Goal: Communication & Community: Answer question/provide support

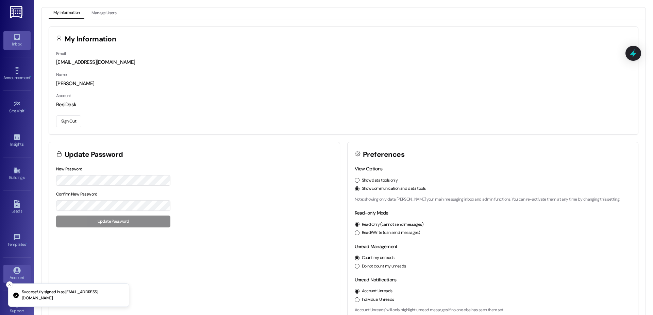
click at [12, 48] on link "Inbox" at bounding box center [16, 40] width 27 height 18
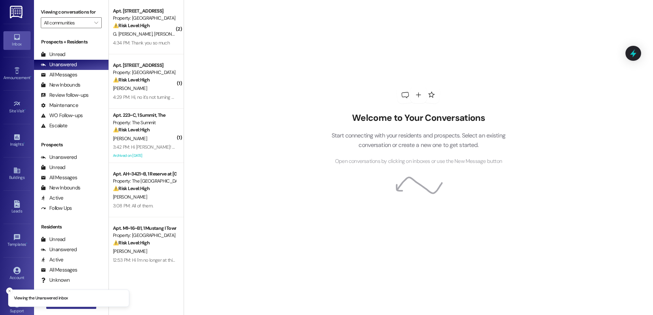
click at [63, 308] on button " New Message" at bounding box center [71, 303] width 50 height 11
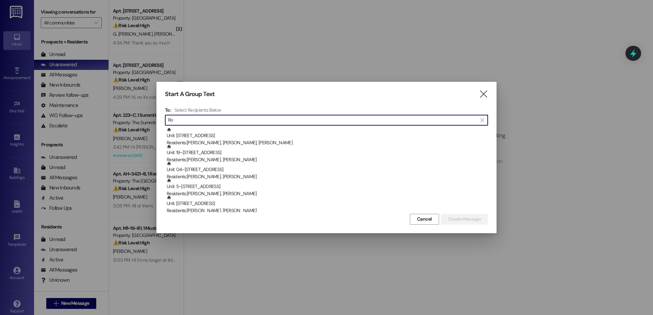
type input "R"
type input "j"
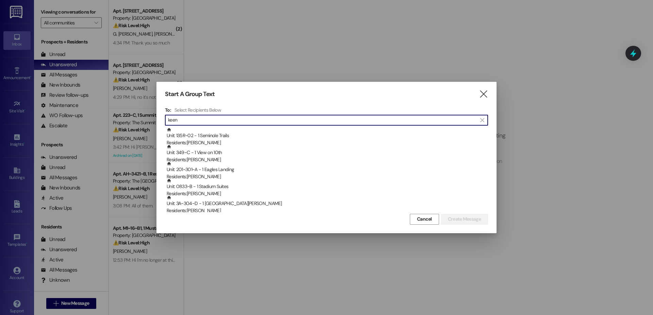
type input "keen"
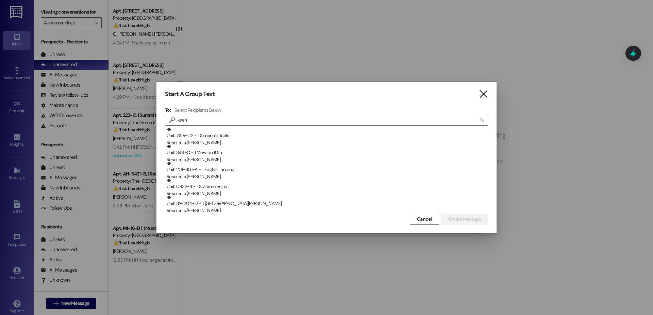
click at [479, 88] on div "Start A Group Text  To: Select Recipients Below  keen  Unit: 135R~02 - 1 Sem…" at bounding box center [326, 157] width 340 height 151
click at [481, 91] on icon "" at bounding box center [483, 94] width 9 height 7
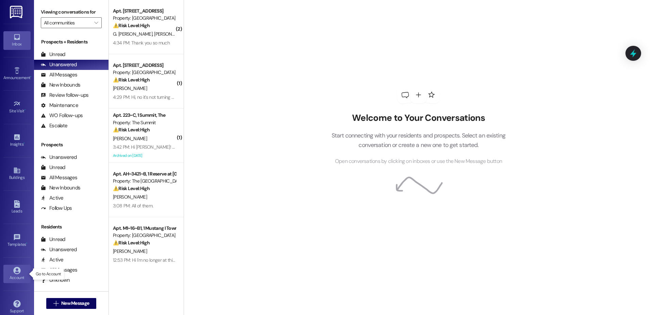
click at [23, 276] on div "Account" at bounding box center [17, 278] width 34 height 7
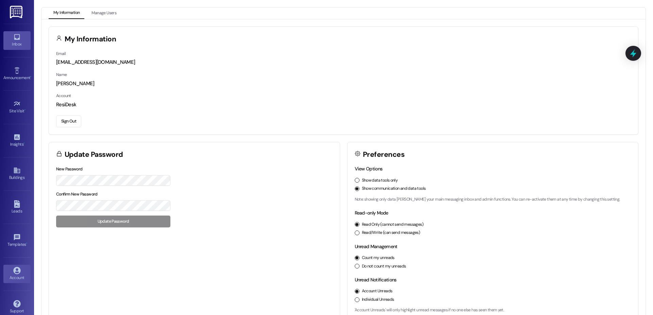
click at [12, 46] on div "Inbox" at bounding box center [17, 44] width 34 height 7
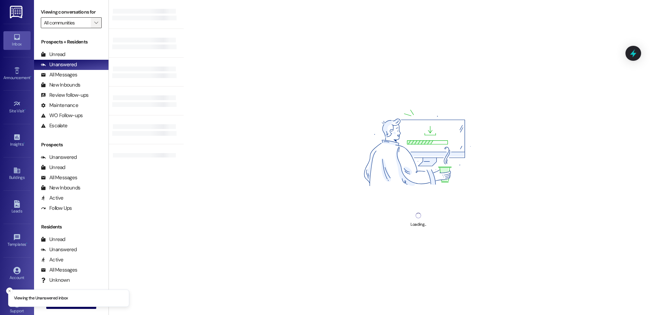
click at [94, 20] on icon "" at bounding box center [96, 22] width 4 height 5
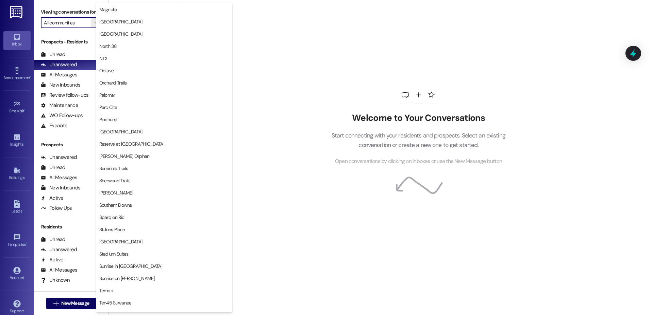
scroll to position [356, 0]
click at [141, 181] on span "Sherwood Trails" at bounding box center [164, 179] width 130 height 7
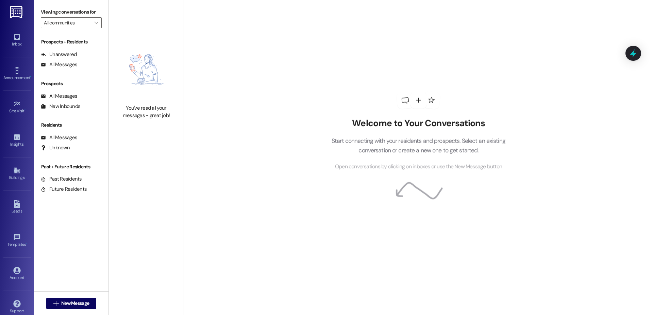
type input "Sherwood Trails"
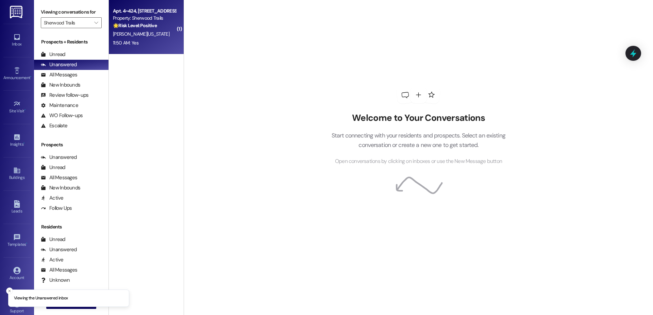
click at [122, 37] on span "[PERSON_NAME][US_STATE]" at bounding box center [141, 34] width 56 height 6
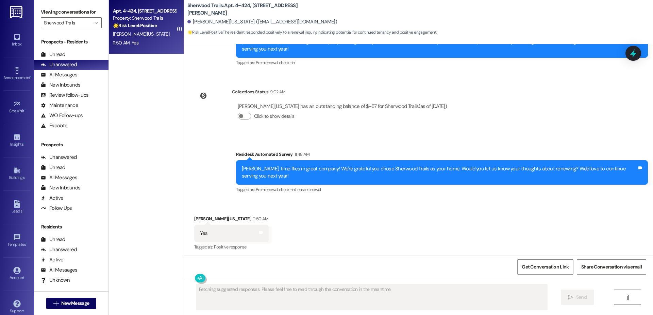
scroll to position [220, 0]
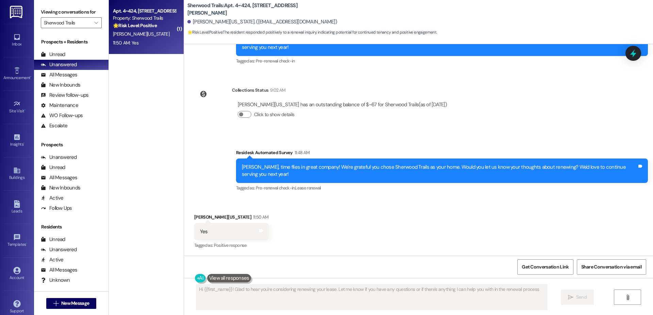
type textarea "Hi {{first_name}}! Glad to hear you're considering renewing your lease. Let me …"
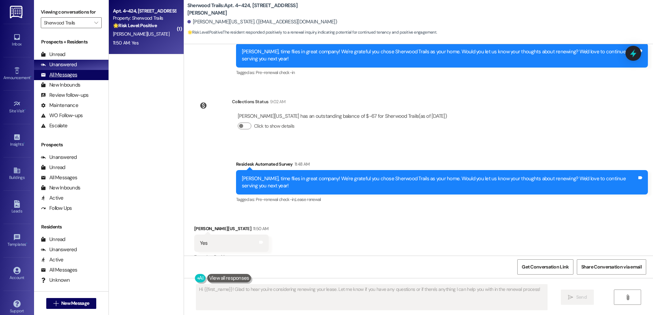
click at [59, 75] on div "All Messages" at bounding box center [59, 74] width 36 height 7
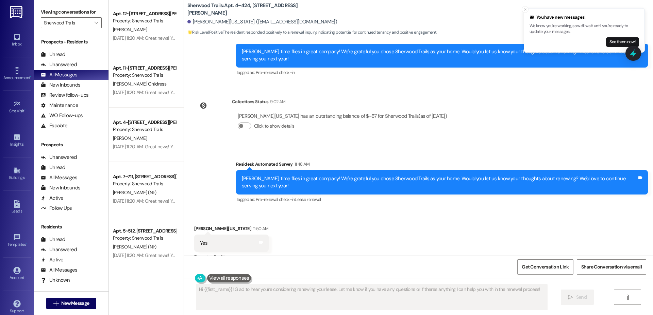
scroll to position [2452, 0]
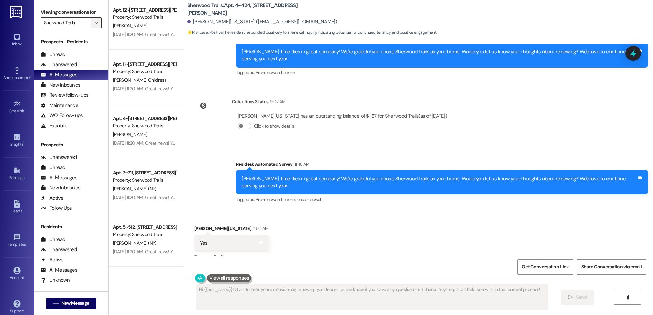
click at [94, 23] on icon "" at bounding box center [96, 22] width 4 height 5
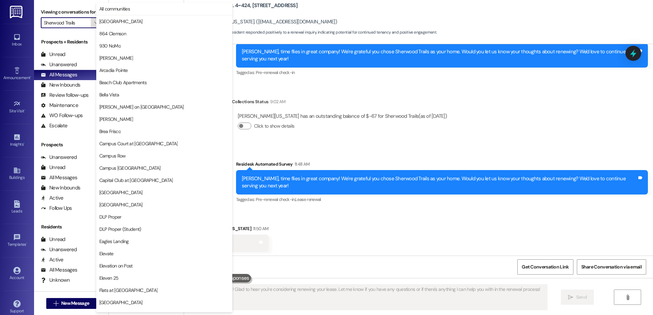
click at [94, 23] on icon "" at bounding box center [96, 22] width 4 height 5
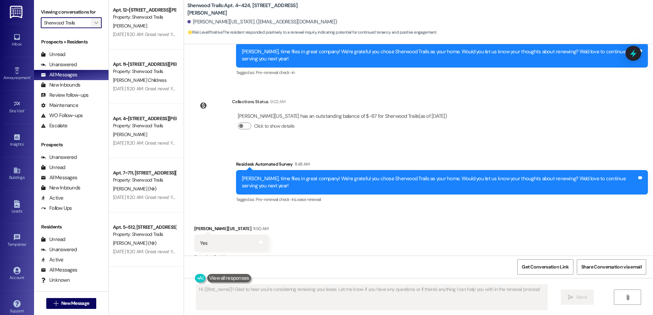
click at [93, 21] on span "" at bounding box center [96, 22] width 6 height 11
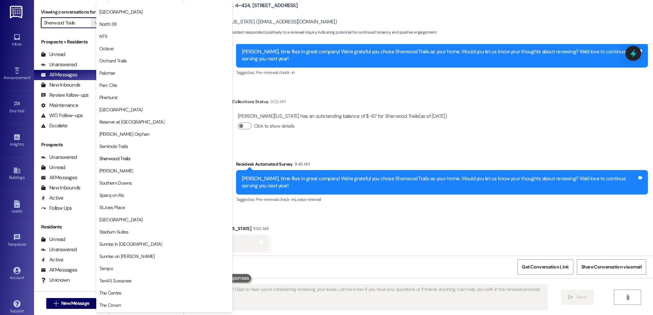
scroll to position [368, 0]
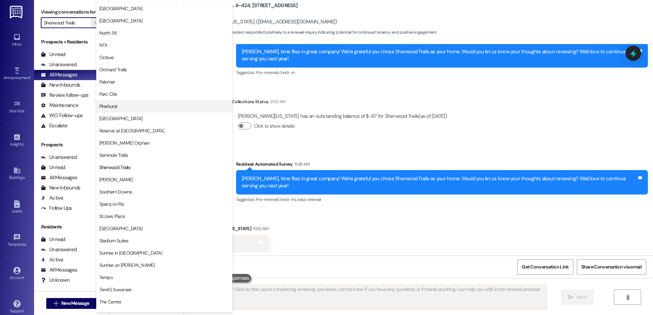
click at [143, 104] on span "Pinehurst" at bounding box center [164, 106] width 130 height 7
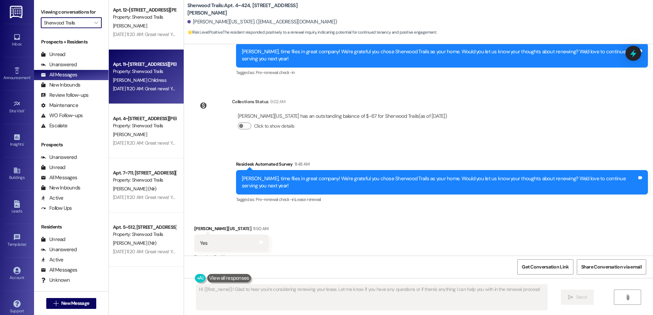
type input "Pinehurst"
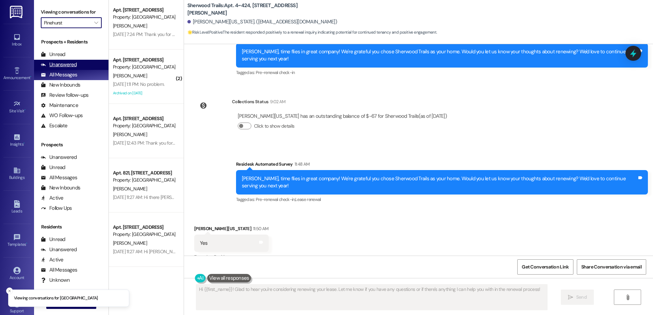
click at [65, 61] on div "Unanswered" at bounding box center [59, 64] width 36 height 7
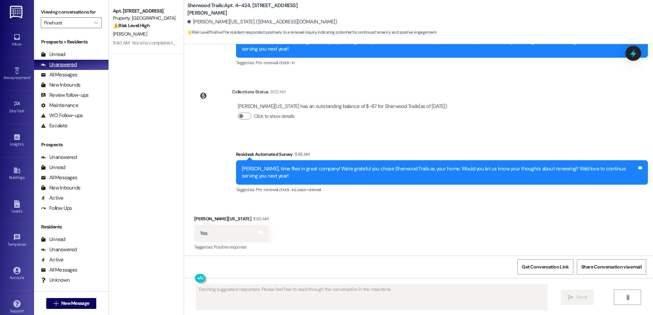
scroll to position [220, 0]
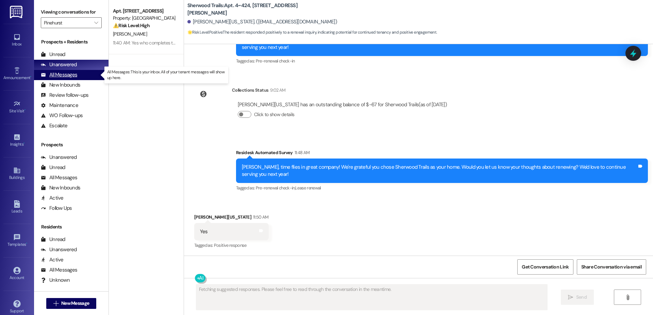
click at [65, 74] on div "All Messages" at bounding box center [59, 74] width 36 height 7
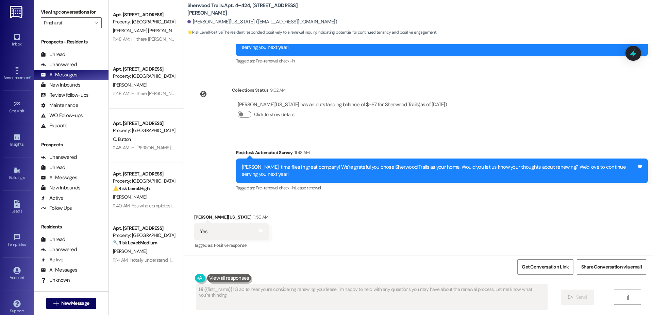
type textarea "Hi {{first_name}}! Glad to hear you're considering renewing your lease. I'm hap…"
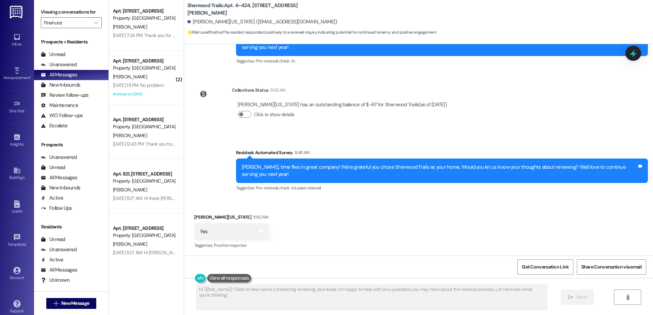
scroll to position [2452, 0]
click at [56, 114] on div "WO Follow-ups" at bounding box center [62, 115] width 42 height 7
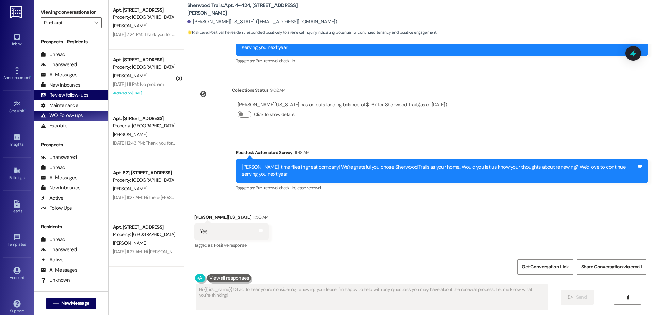
click at [58, 93] on div "Review follow-ups" at bounding box center [65, 95] width 48 height 7
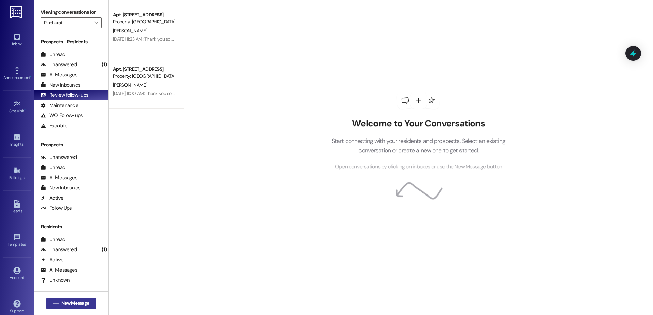
click at [71, 300] on span "New Message" at bounding box center [75, 303] width 28 height 7
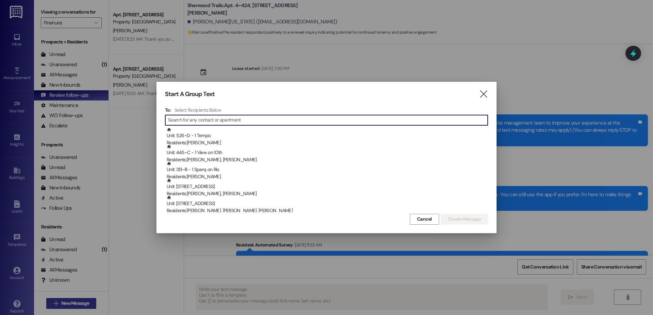
type textarea "Fetching suggested responses. Please feel free to read through the conversation…"
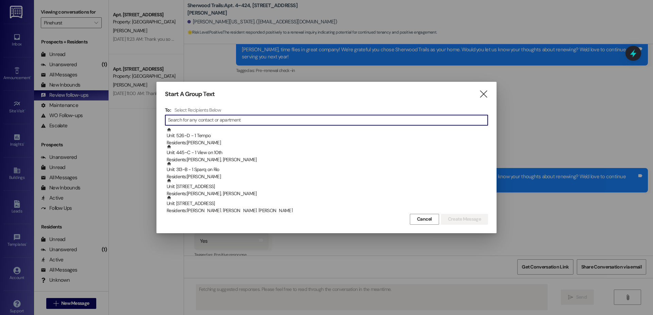
scroll to position [220, 0]
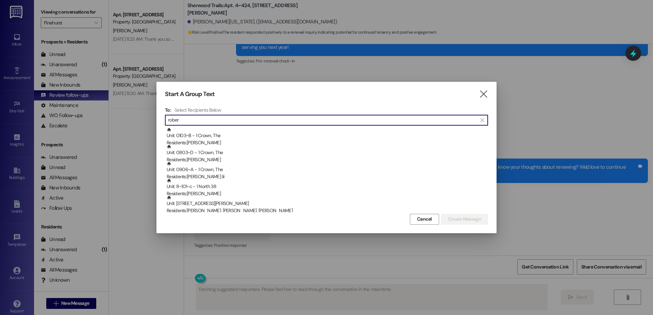
type input "[PERSON_NAME]"
type textarea "Hi {{first_name}}! Glad to hear you're considering renewing. To proceed, please…"
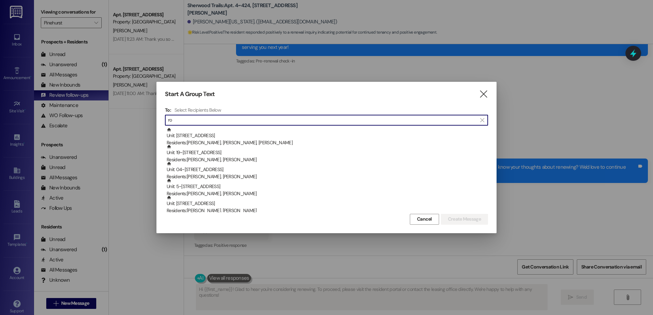
type input "r"
type input "e"
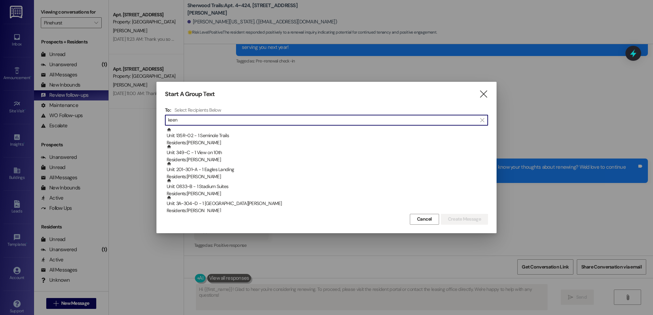
type input "keen"
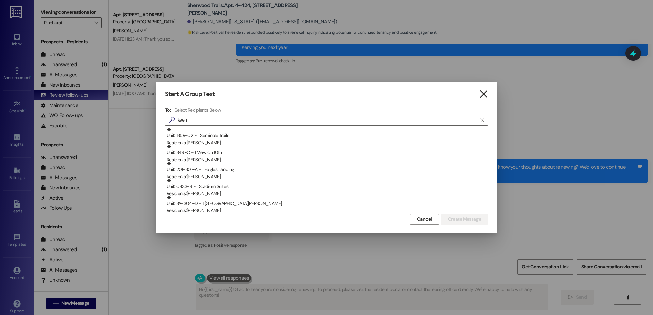
click at [483, 92] on icon "" at bounding box center [483, 94] width 9 height 7
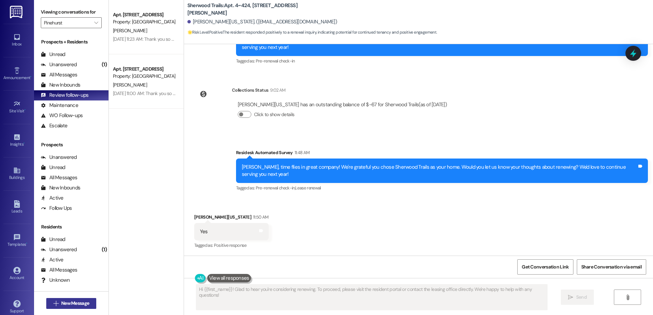
click at [69, 307] on span "New Message" at bounding box center [75, 303] width 28 height 7
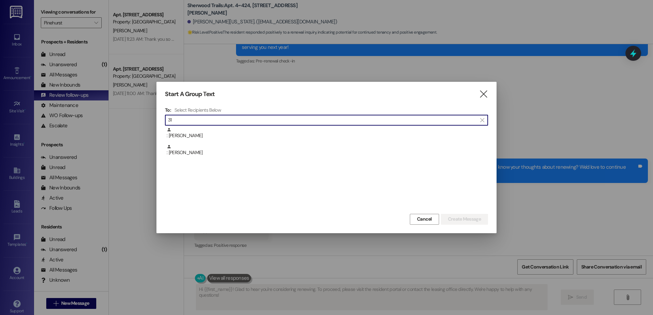
type input "3"
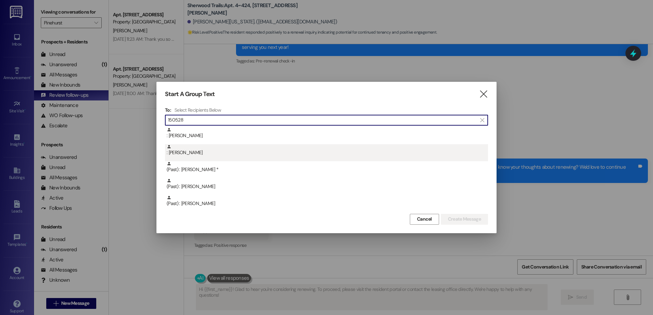
type input "150528"
click at [230, 151] on div ": [PERSON_NAME]" at bounding box center [327, 150] width 321 height 12
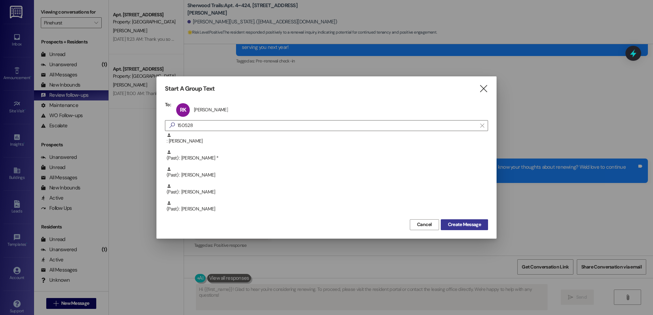
click at [451, 224] on span "Create Message" at bounding box center [464, 224] width 33 height 7
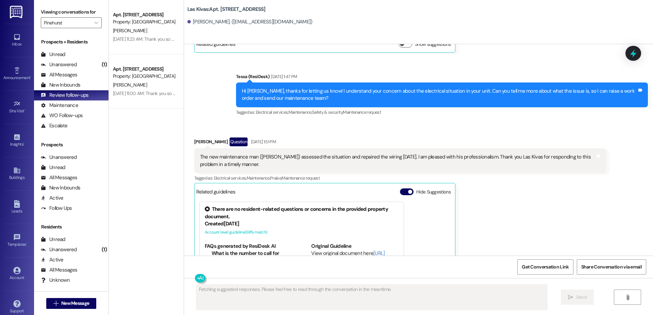
scroll to position [304, 0]
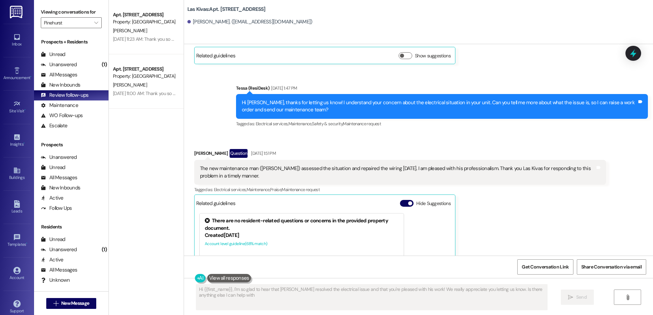
type textarea "Hi {{first_name}}, I'm so glad to hear that [PERSON_NAME] resolved the electric…"
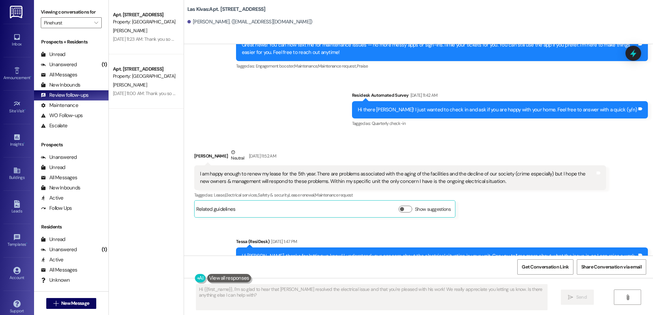
scroll to position [150, 0]
